Goal: Task Accomplishment & Management: Use online tool/utility

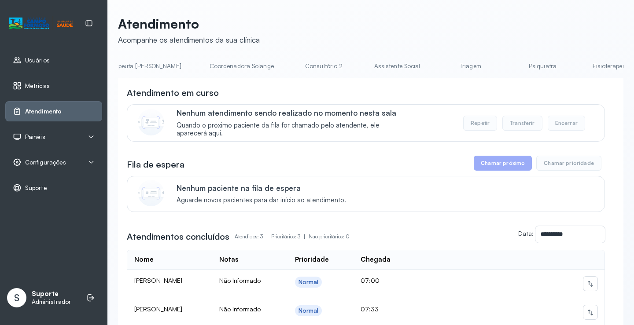
scroll to position [0, 578]
click at [434, 70] on link "Triagem" at bounding box center [465, 66] width 62 height 15
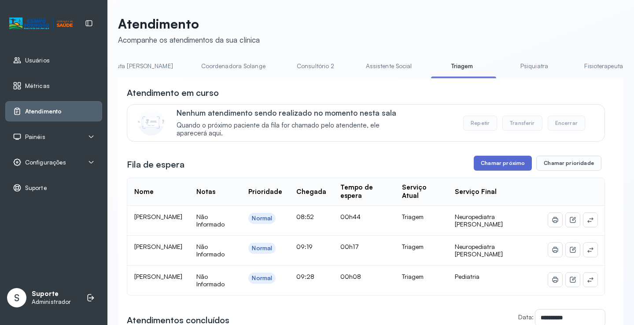
click at [503, 165] on button "Chamar próximo" at bounding box center [503, 163] width 58 height 15
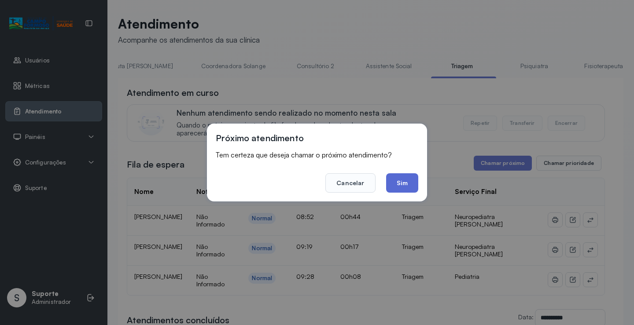
click at [412, 180] on button "Sim" at bounding box center [402, 182] width 32 height 19
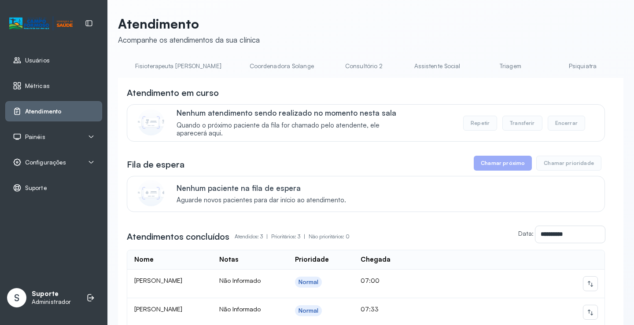
scroll to position [0, 543]
click at [469, 64] on link "Triagem" at bounding box center [500, 66] width 62 height 15
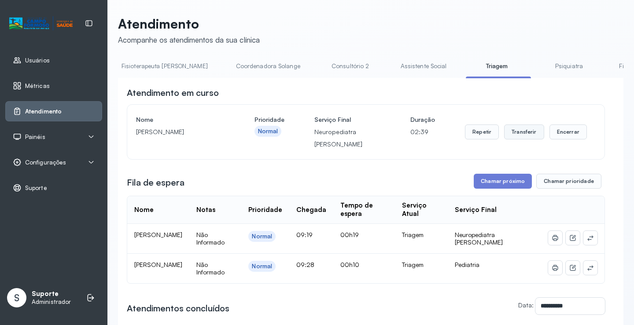
click at [529, 139] on button "Transferir" at bounding box center [524, 132] width 40 height 15
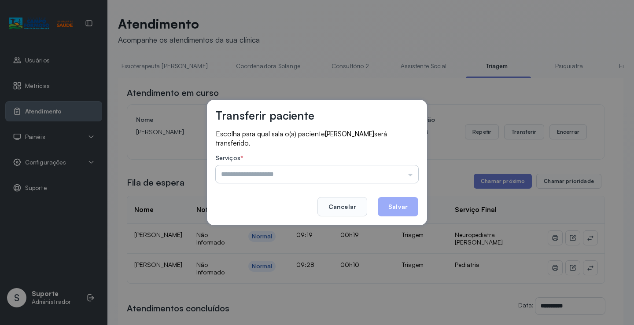
click at [411, 174] on input "text" at bounding box center [317, 174] width 202 height 18
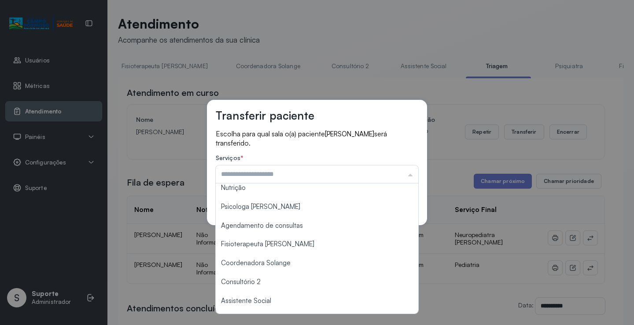
scroll to position [133, 0]
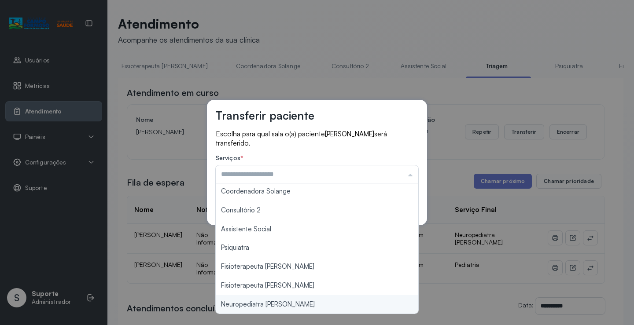
type input "**********"
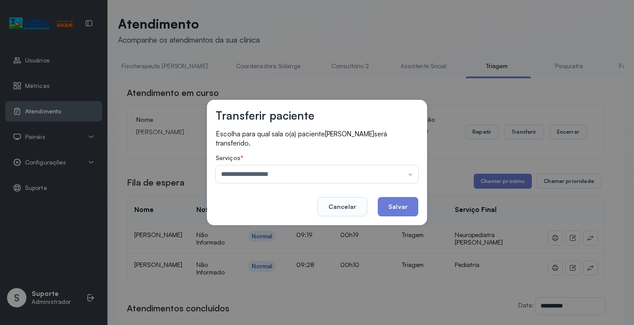
click at [286, 301] on div "**********" at bounding box center [317, 162] width 634 height 325
click at [400, 207] on button "Salvar" at bounding box center [398, 206] width 40 height 19
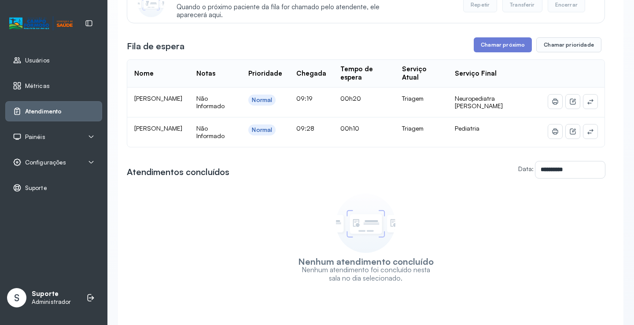
scroll to position [166, 0]
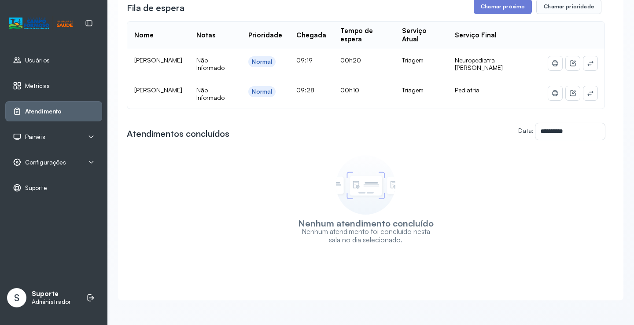
drag, startPoint x: 262, startPoint y: 181, endPoint x: 324, endPoint y: 190, distance: 62.3
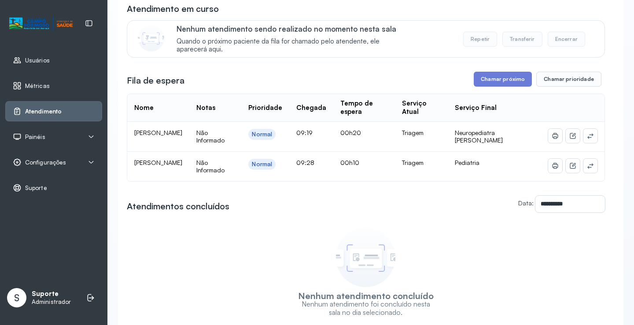
scroll to position [27, 0]
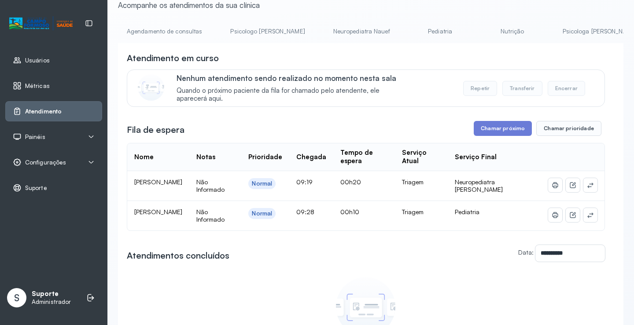
drag, startPoint x: 209, startPoint y: 137, endPoint x: 205, endPoint y: 96, distance: 41.2
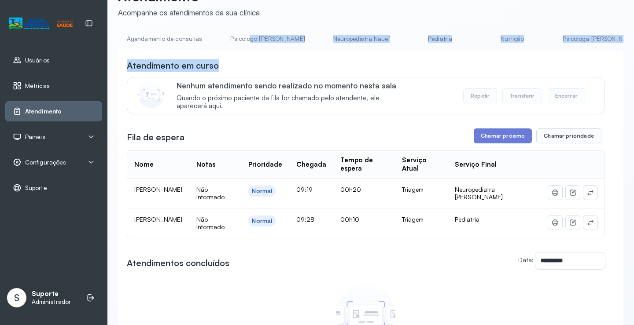
drag, startPoint x: 246, startPoint y: 51, endPoint x: 406, endPoint y: 58, distance: 160.3
click at [406, 58] on div "**********" at bounding box center [370, 231] width 505 height 398
drag, startPoint x: 247, startPoint y: 50, endPoint x: 297, endPoint y: 66, distance: 52.7
click at [300, 65] on div "**********" at bounding box center [370, 231] width 505 height 398
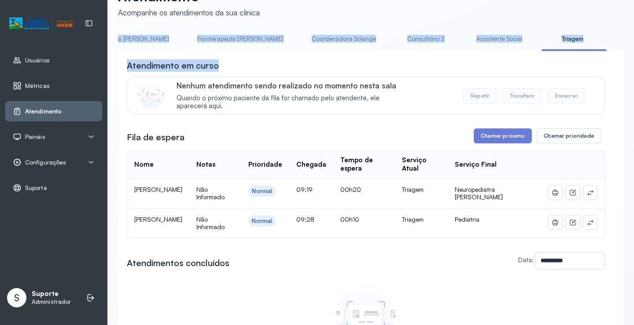
scroll to position [0, 513]
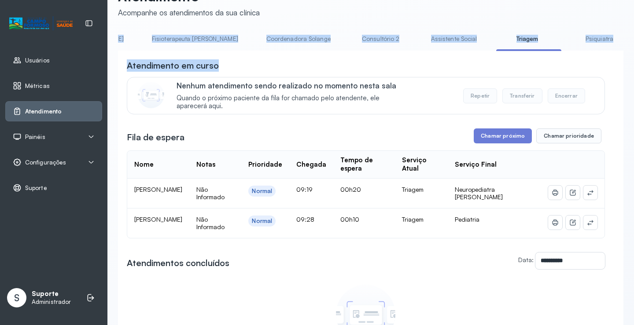
click at [496, 43] on link "Triagem" at bounding box center [527, 39] width 62 height 15
click at [284, 70] on div "Atendimento em curso" at bounding box center [366, 65] width 478 height 12
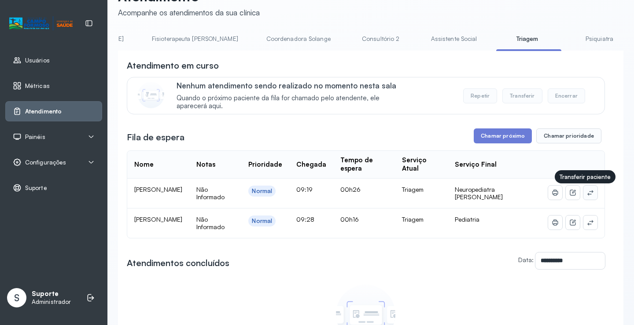
click at [588, 195] on button at bounding box center [590, 193] width 14 height 14
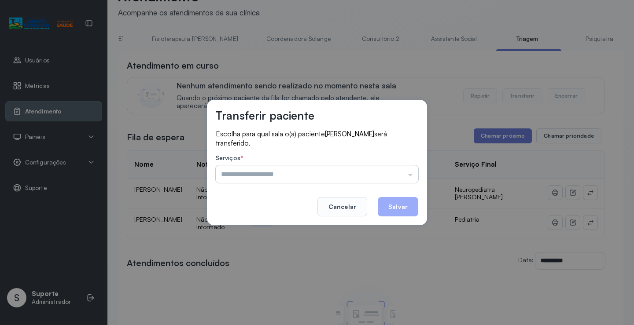
click at [393, 169] on input "text" at bounding box center [317, 174] width 202 height 18
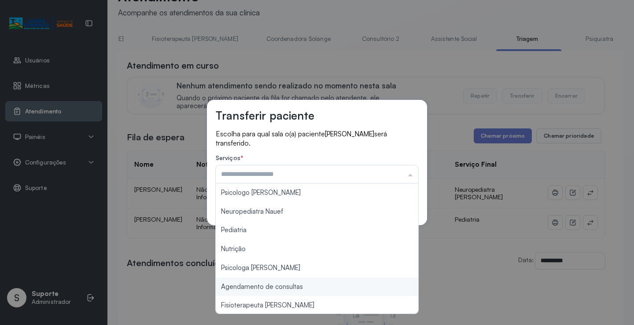
type input "**********"
click at [291, 286] on div "**********" at bounding box center [317, 162] width 634 height 325
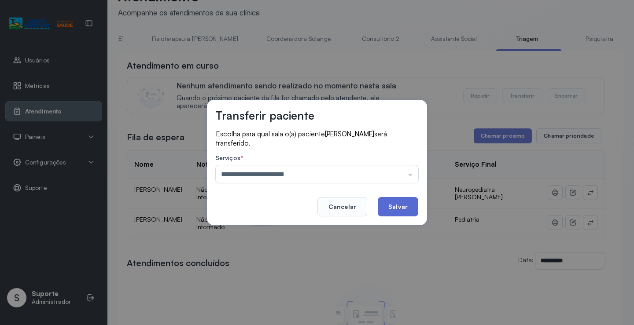
click at [392, 200] on button "Salvar" at bounding box center [398, 206] width 40 height 19
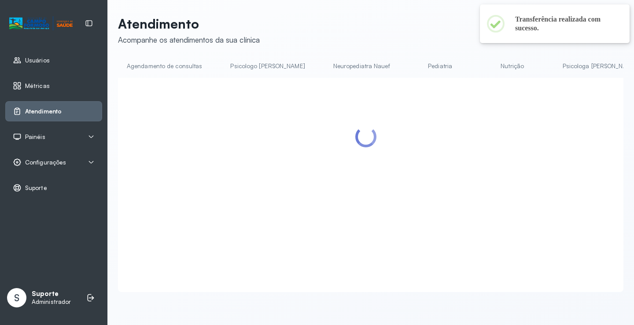
scroll to position [27, 0]
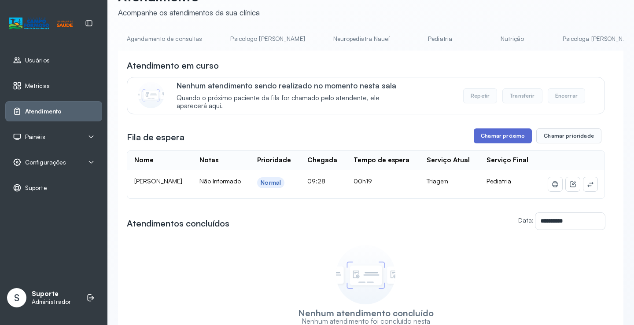
click at [492, 138] on button "Chamar próximo" at bounding box center [503, 136] width 58 height 15
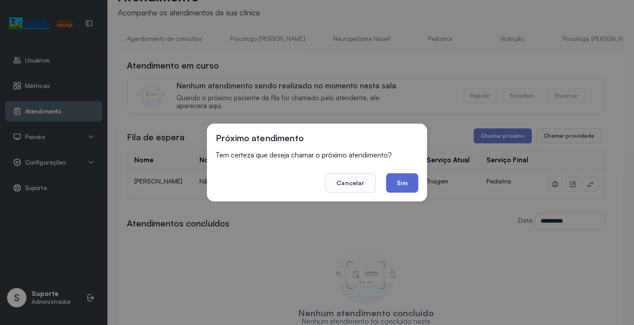
click at [397, 181] on button "Sim" at bounding box center [402, 182] width 32 height 19
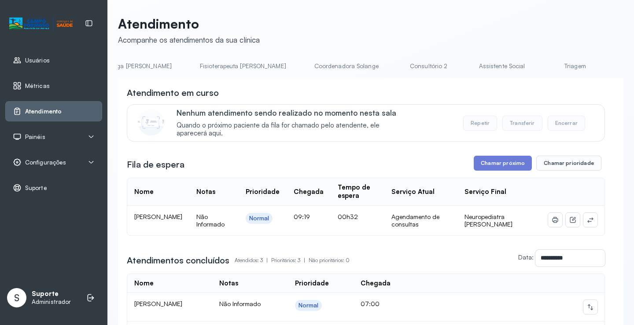
scroll to position [0, 539]
click at [474, 69] on link "Triagem" at bounding box center [505, 66] width 62 height 15
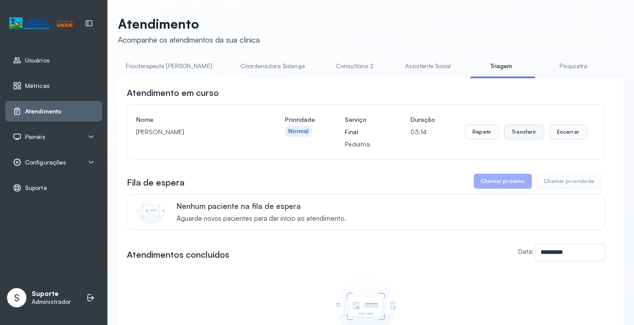
click at [516, 137] on button "Transferir" at bounding box center [524, 132] width 40 height 15
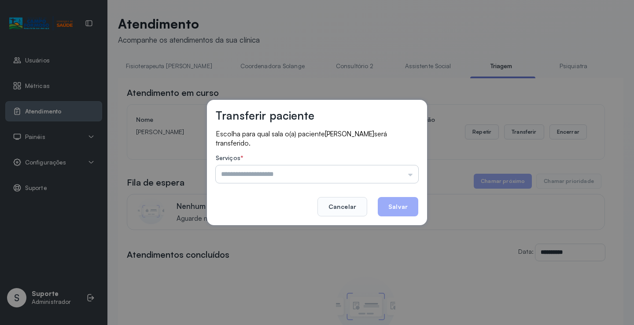
click at [410, 177] on input "text" at bounding box center [317, 174] width 202 height 18
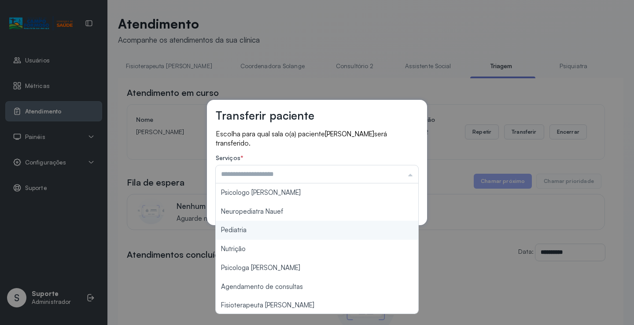
type input "*********"
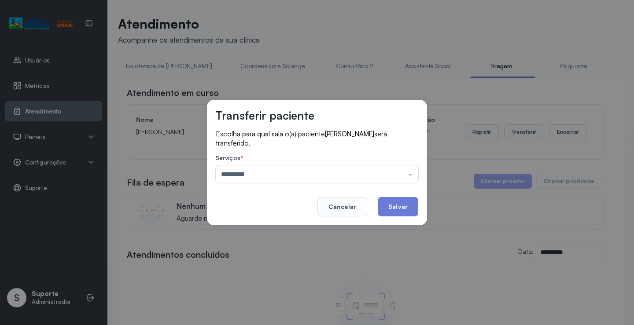
click at [276, 230] on div "Transferir paciente Escolha para qual sala o(a) paciente SOPHIA RAFAELA SOUZA S…" at bounding box center [317, 162] width 634 height 325
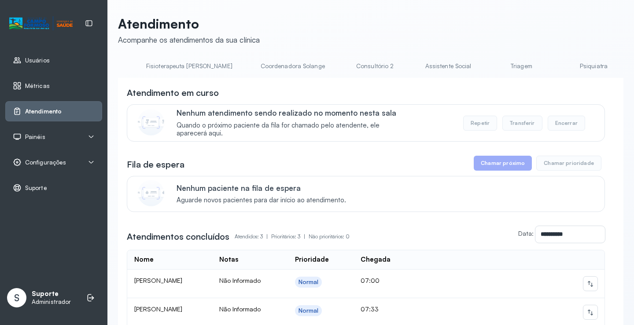
scroll to position [0, 525]
click at [488, 69] on link "Triagem" at bounding box center [519, 66] width 62 height 15
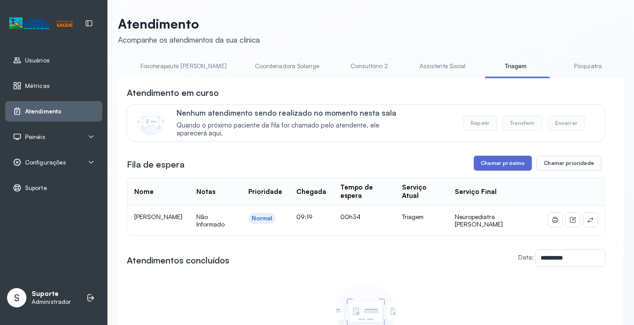
click at [502, 168] on button "Chamar próximo" at bounding box center [503, 163] width 58 height 15
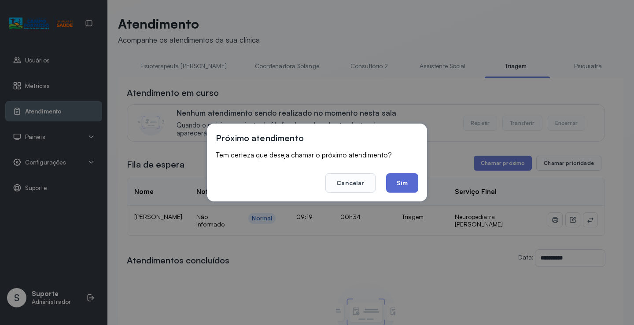
click at [403, 187] on button "Sim" at bounding box center [402, 182] width 32 height 19
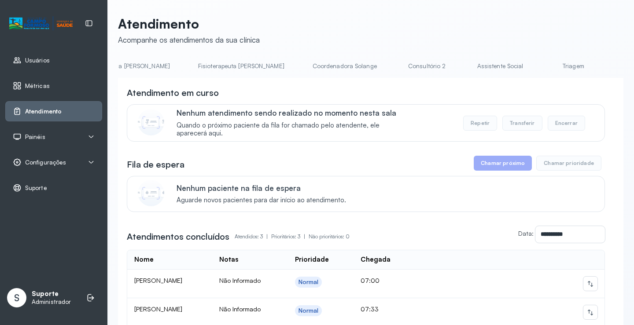
scroll to position [0, 492]
click at [520, 70] on link "Triagem" at bounding box center [551, 66] width 62 height 15
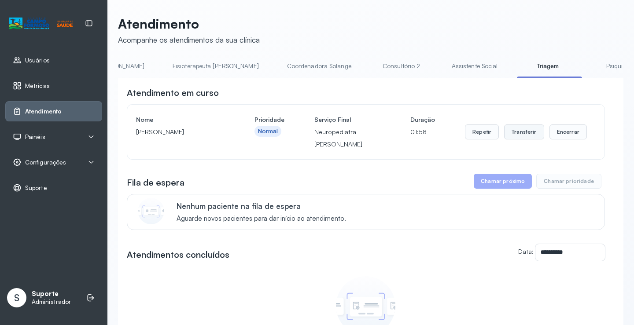
click at [524, 136] on button "Transferir" at bounding box center [524, 132] width 40 height 15
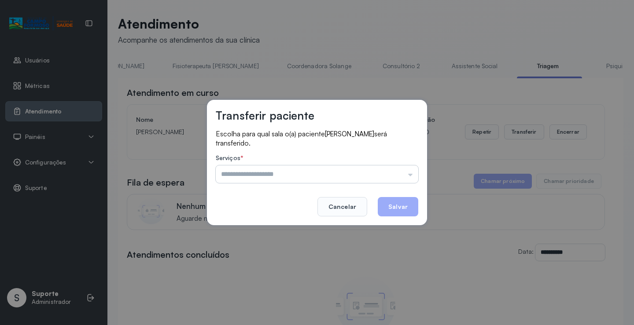
click at [409, 174] on input "text" at bounding box center [317, 174] width 202 height 18
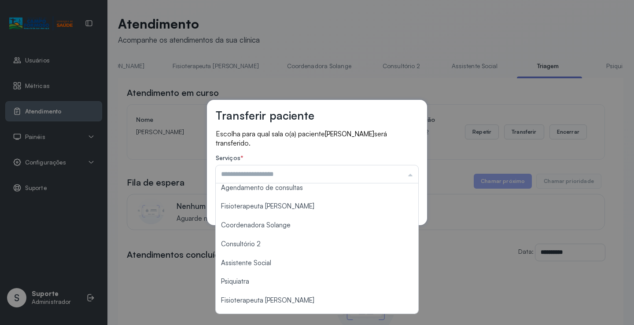
scroll to position [133, 0]
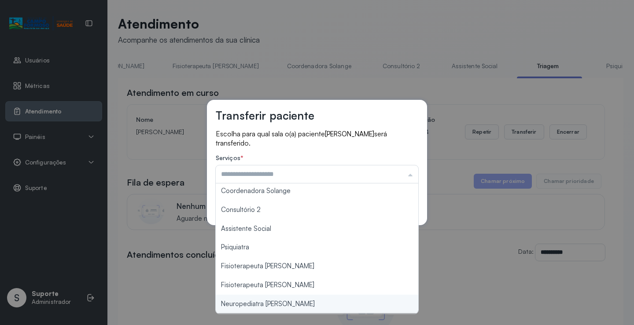
type input "**********"
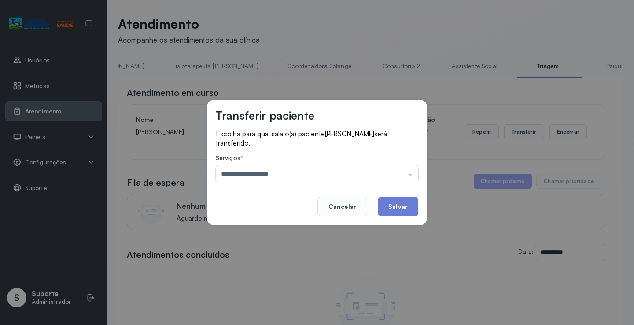
click at [278, 303] on div "**********" at bounding box center [317, 162] width 634 height 325
click at [407, 212] on button "Salvar" at bounding box center [398, 206] width 40 height 19
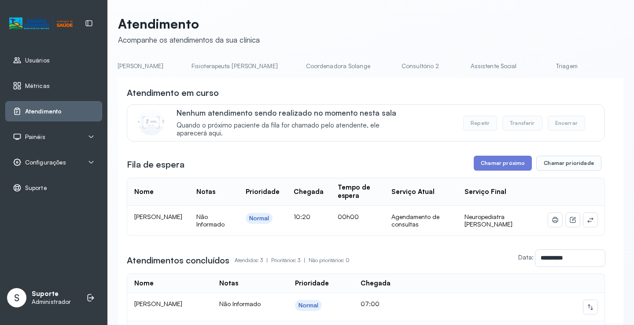
scroll to position [0, 559]
click at [453, 69] on link "Triagem" at bounding box center [484, 66] width 62 height 15
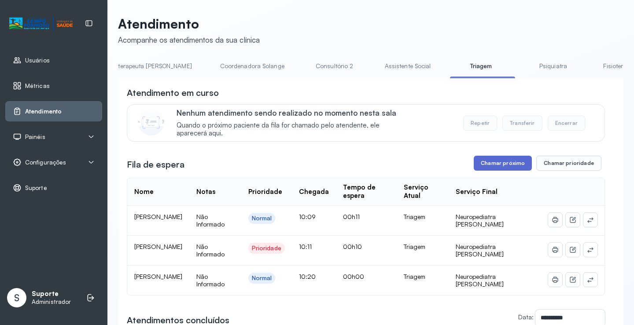
click at [506, 166] on button "Chamar próximo" at bounding box center [503, 163] width 58 height 15
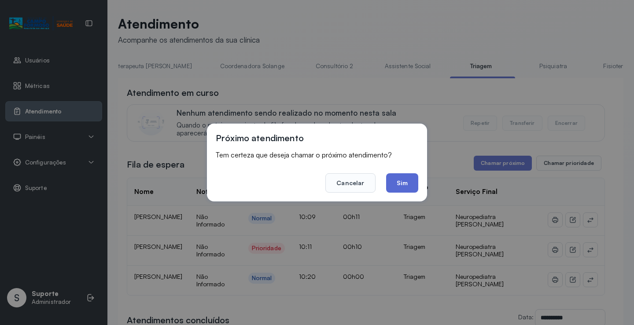
click at [411, 187] on button "Sim" at bounding box center [402, 182] width 32 height 19
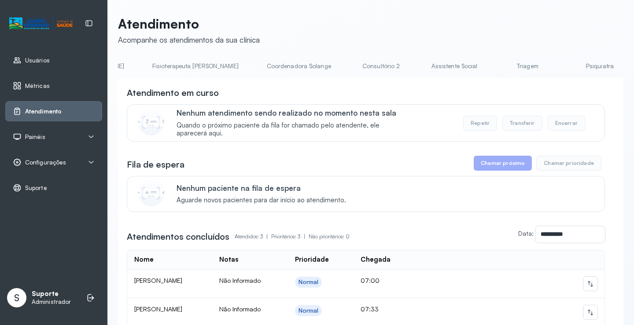
scroll to position [0, 549]
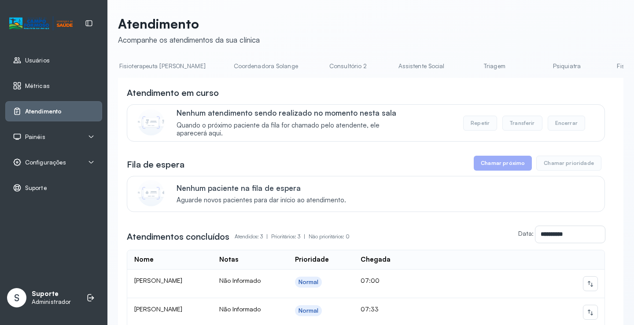
click at [463, 66] on link "Triagem" at bounding box center [494, 66] width 62 height 15
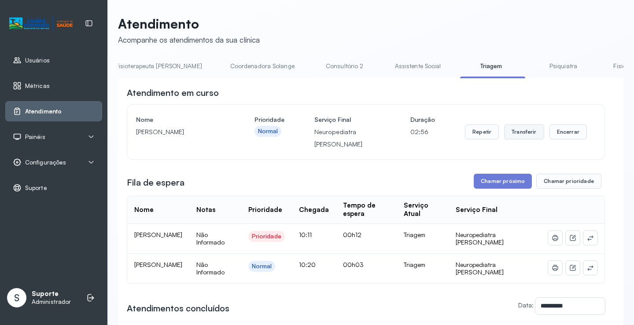
click at [517, 135] on button "Transferir" at bounding box center [524, 132] width 40 height 15
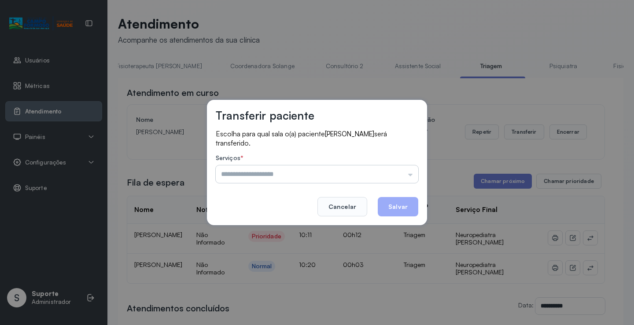
click at [411, 176] on input "text" at bounding box center [317, 174] width 202 height 18
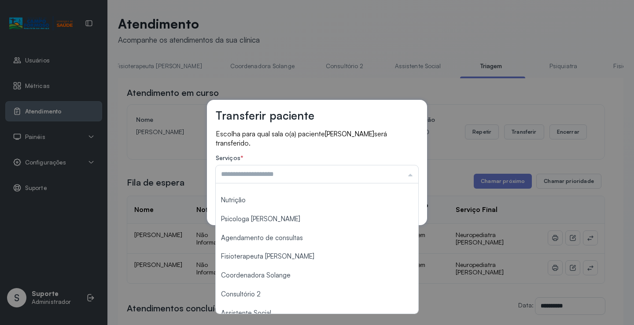
scroll to position [133, 0]
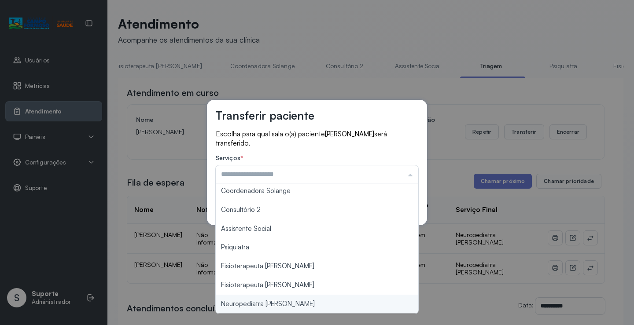
type input "**********"
click at [266, 306] on div "**********" at bounding box center [317, 162] width 634 height 325
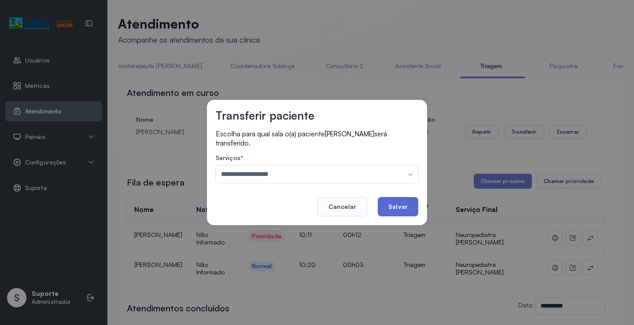
click at [400, 208] on button "Salvar" at bounding box center [398, 206] width 40 height 19
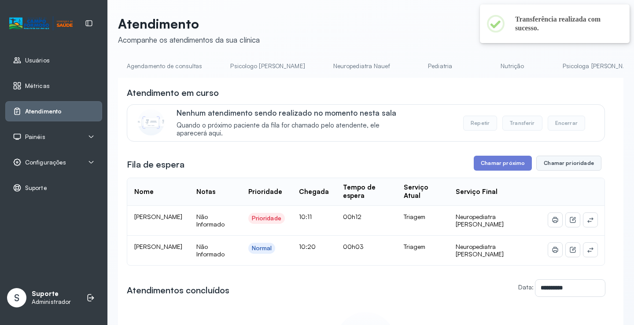
click at [567, 168] on button "Chamar prioridade" at bounding box center [568, 163] width 65 height 15
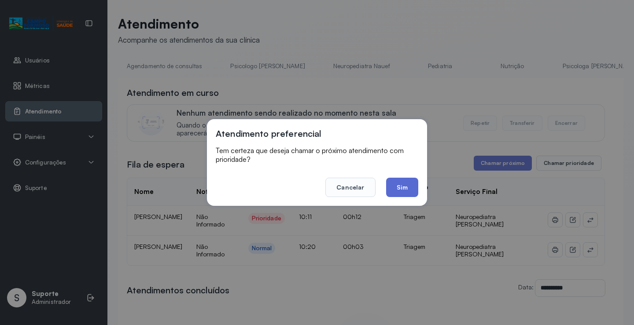
click at [402, 189] on button "Sim" at bounding box center [402, 187] width 32 height 19
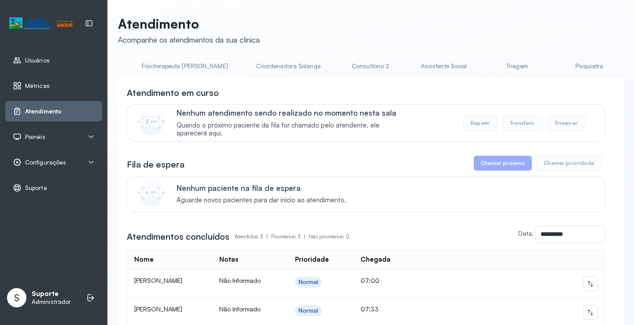
scroll to position [0, 534]
click at [478, 69] on link "Triagem" at bounding box center [509, 66] width 62 height 15
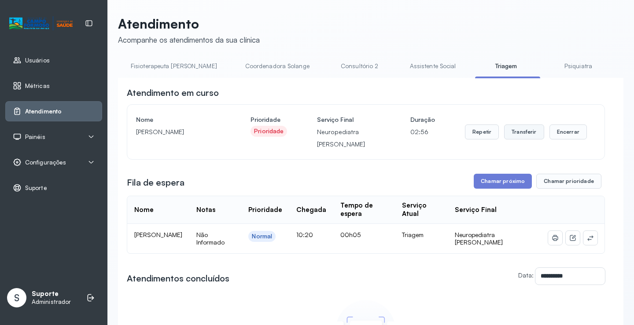
click at [517, 135] on button "Transferir" at bounding box center [524, 132] width 40 height 15
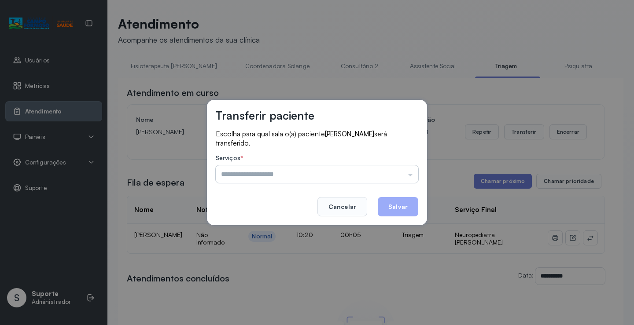
click at [412, 176] on input "text" at bounding box center [317, 174] width 202 height 18
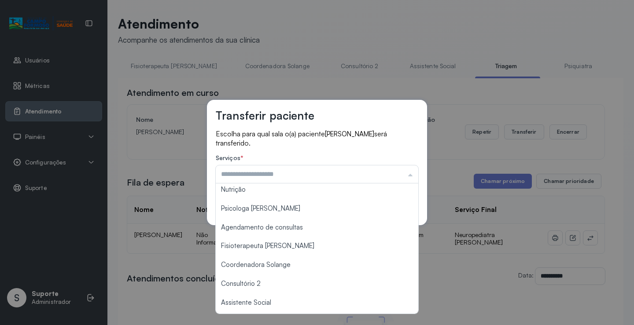
scroll to position [133, 0]
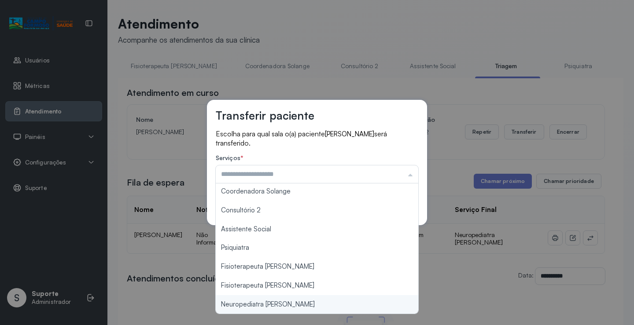
type input "**********"
click at [239, 308] on div "**********" at bounding box center [317, 162] width 634 height 325
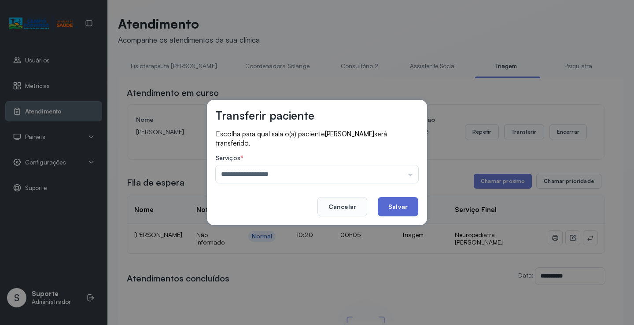
click at [408, 206] on button "Salvar" at bounding box center [398, 206] width 40 height 19
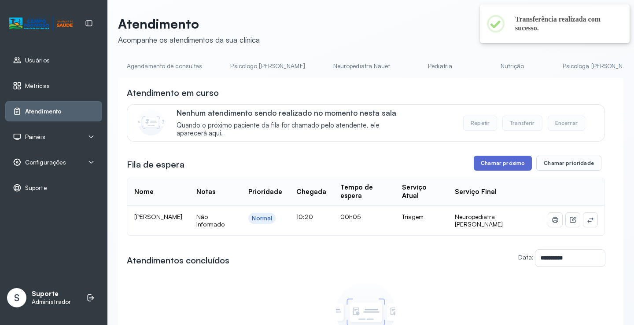
click at [510, 168] on button "Chamar próximo" at bounding box center [503, 163] width 58 height 15
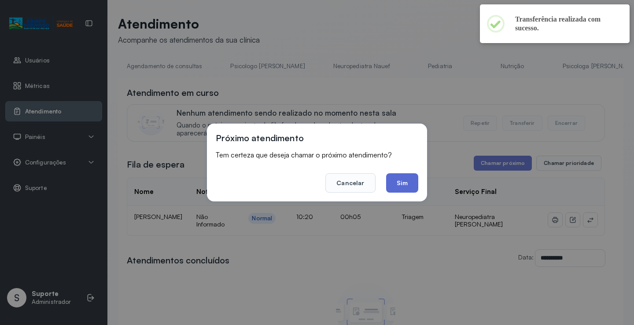
click at [404, 184] on button "Sim" at bounding box center [402, 182] width 32 height 19
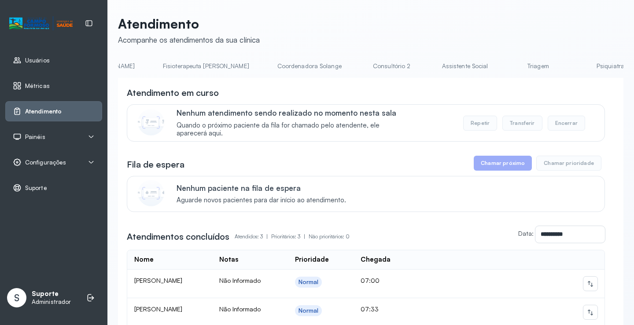
scroll to position [0, 517]
click at [496, 71] on link "Triagem" at bounding box center [527, 66] width 62 height 15
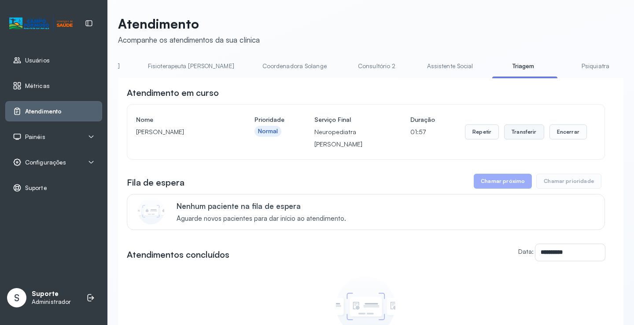
click at [518, 134] on button "Transferir" at bounding box center [524, 132] width 40 height 15
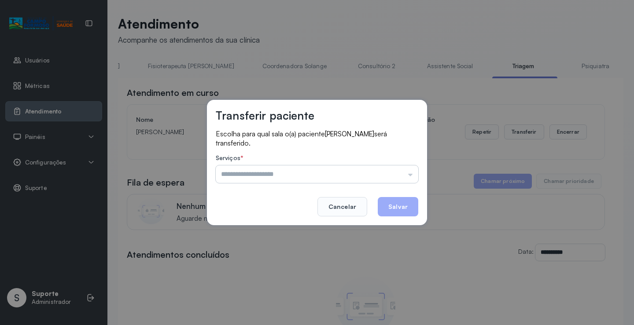
click at [410, 177] on input "text" at bounding box center [317, 174] width 202 height 18
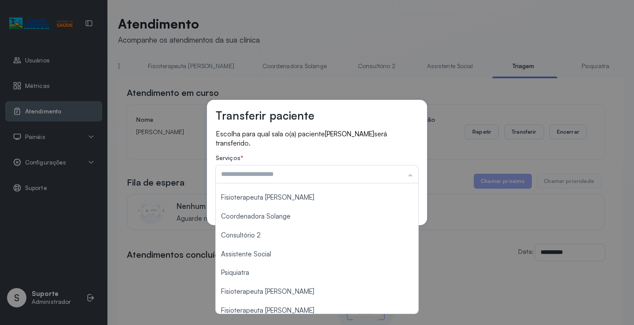
scroll to position [133, 0]
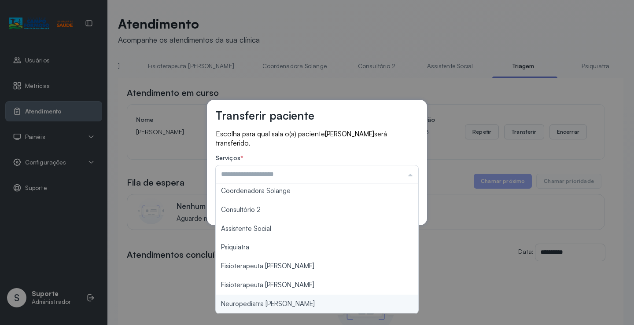
type input "**********"
click at [270, 307] on div "**********" at bounding box center [317, 162] width 634 height 325
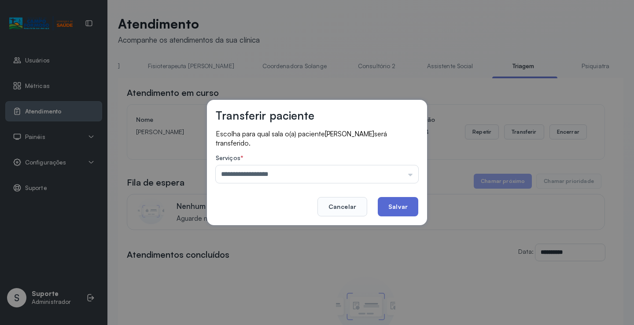
click at [396, 204] on button "Salvar" at bounding box center [398, 206] width 40 height 19
